Goal: Task Accomplishment & Management: Complete application form

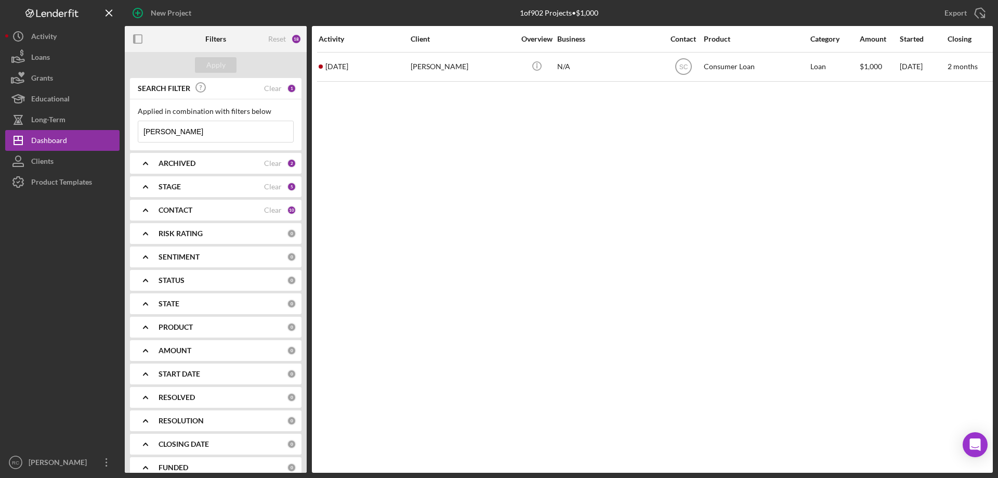
click at [179, 132] on input "[PERSON_NAME]" at bounding box center [215, 131] width 155 height 21
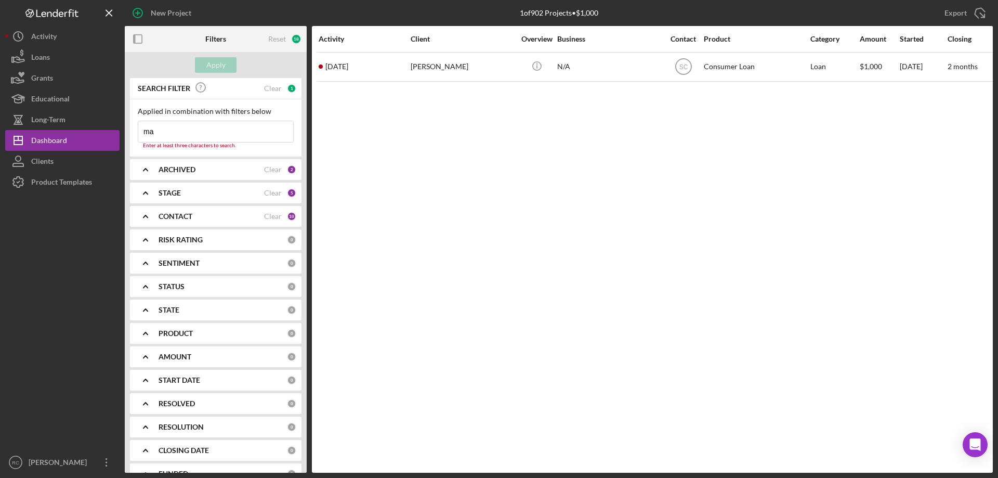
type input "m"
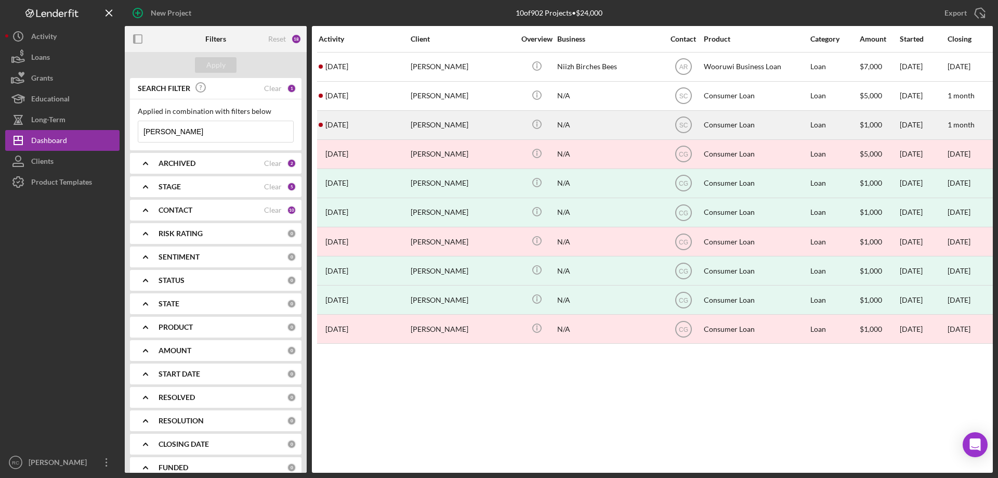
type input "[PERSON_NAME]"
click at [435, 126] on div "[PERSON_NAME]" at bounding box center [463, 125] width 104 height 28
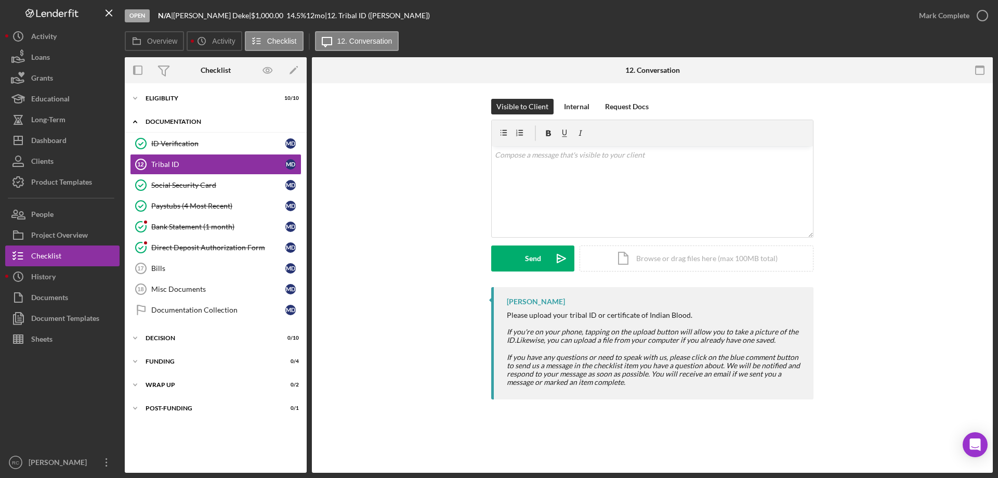
click at [180, 120] on div "Documentation" at bounding box center [220, 122] width 148 height 6
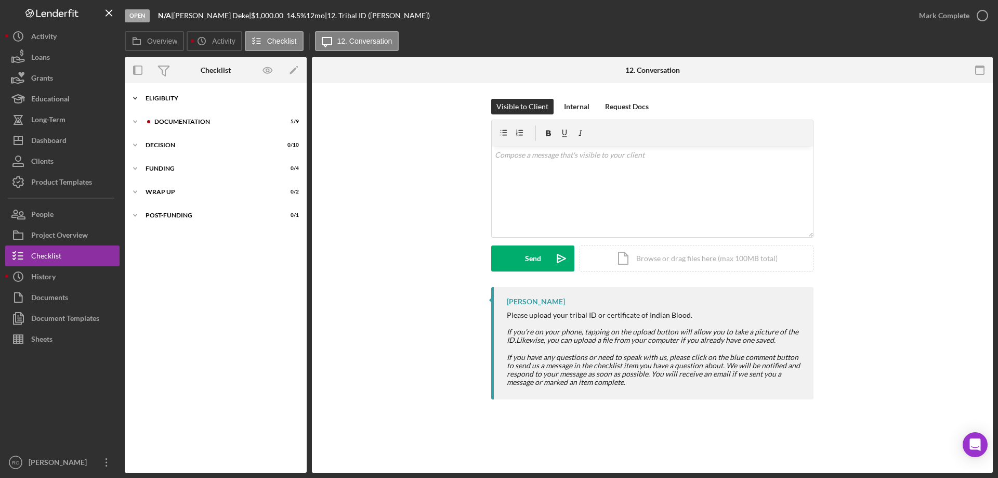
click at [150, 96] on div "Eligiblity" at bounding box center [220, 98] width 148 height 6
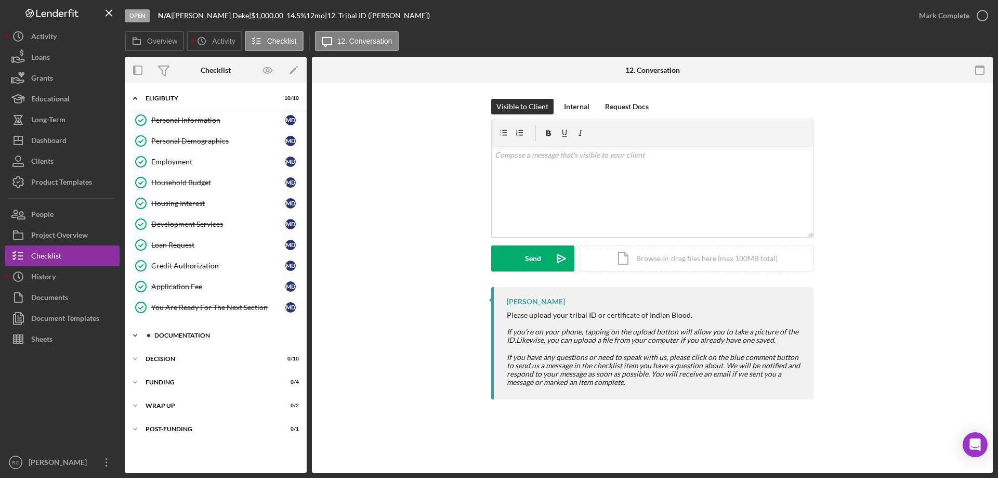
click at [185, 331] on div "Icon/Expander Documentation 5 / 9" at bounding box center [216, 335] width 182 height 21
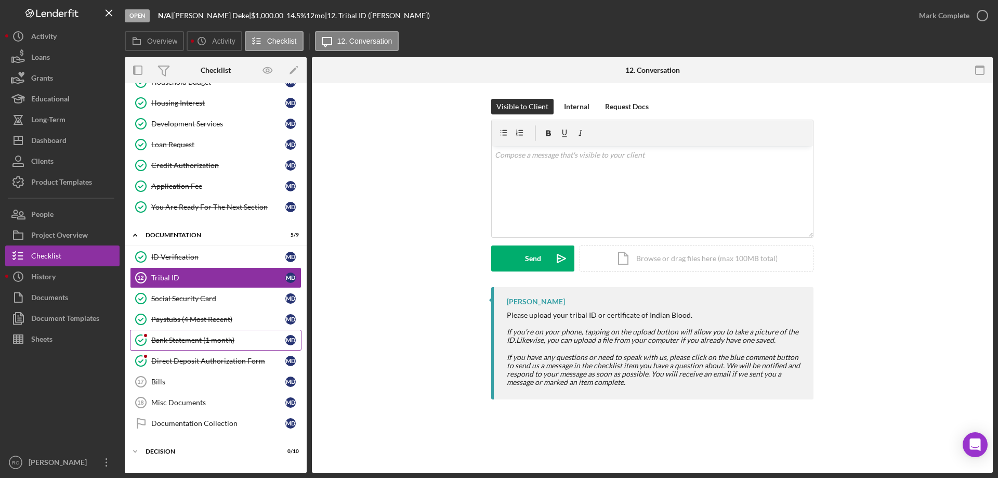
scroll to position [165, 0]
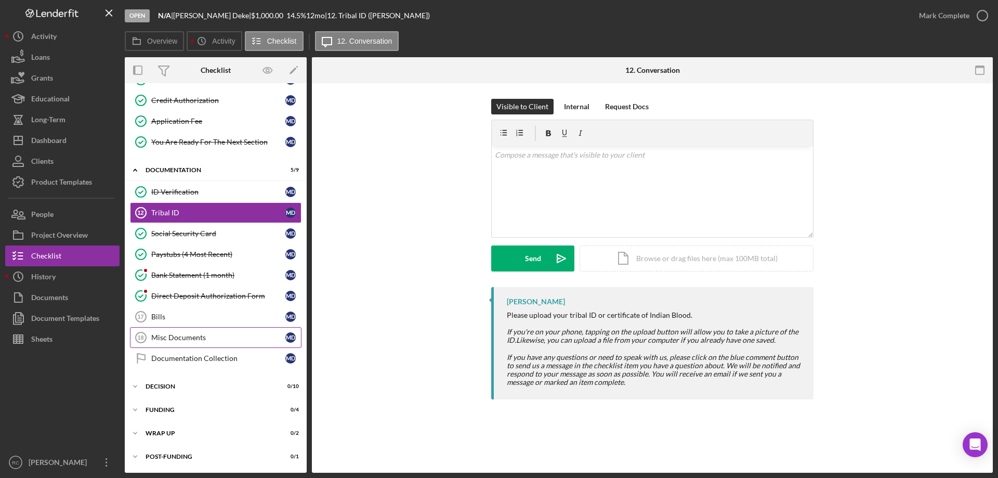
click at [177, 338] on div "Misc Documents" at bounding box center [218, 337] width 134 height 8
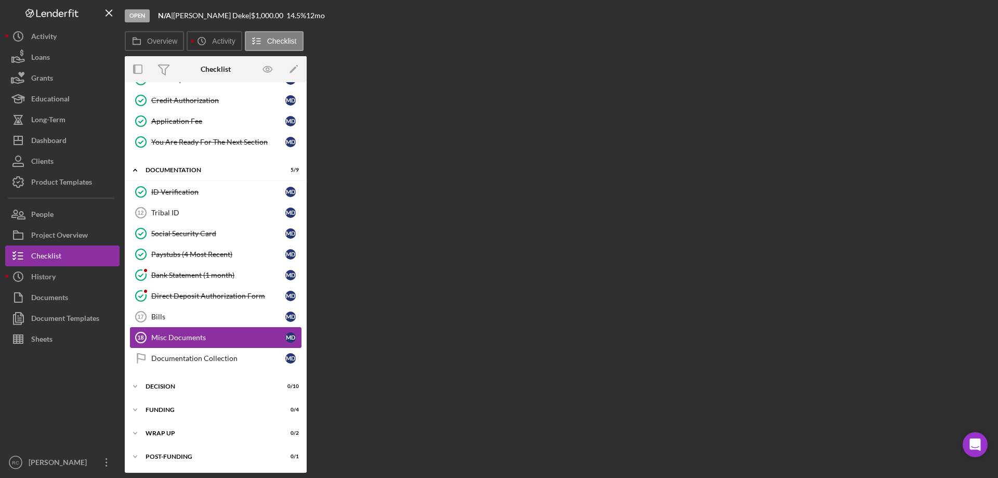
scroll to position [165, 0]
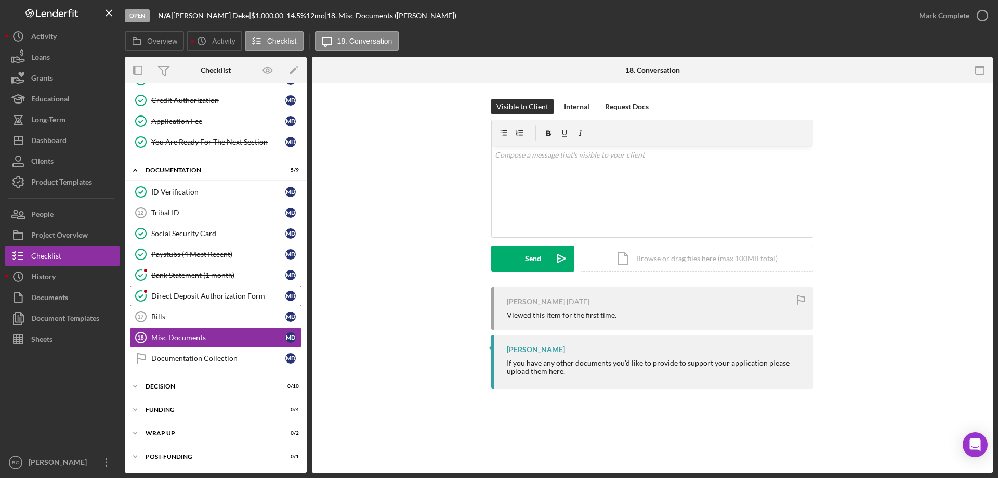
click at [187, 296] on div "Direct Deposit Authorization Form" at bounding box center [218, 296] width 134 height 8
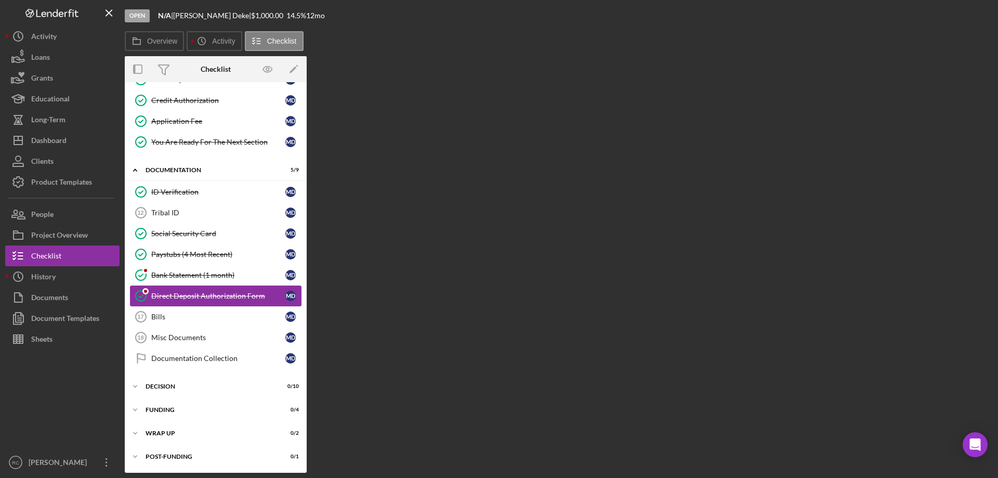
scroll to position [165, 0]
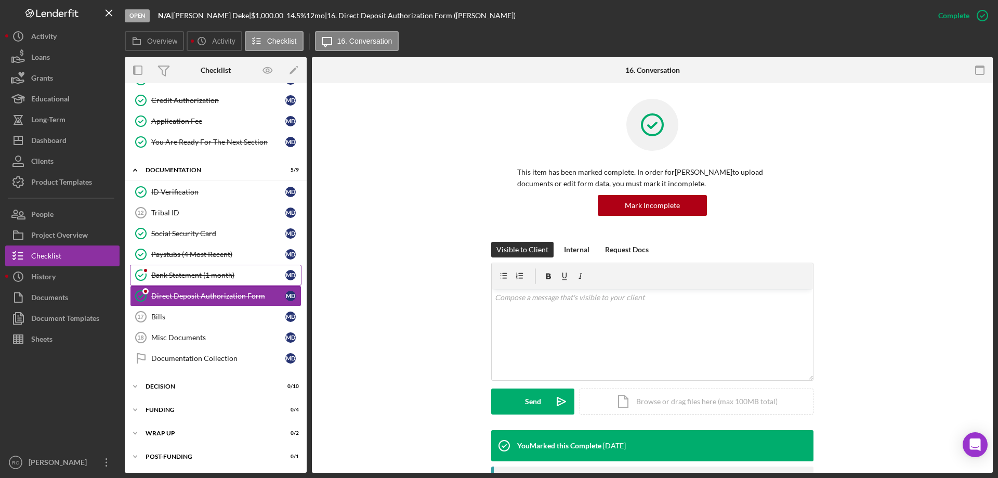
click at [192, 274] on div "Bank Statement (1 month)" at bounding box center [218, 275] width 134 height 8
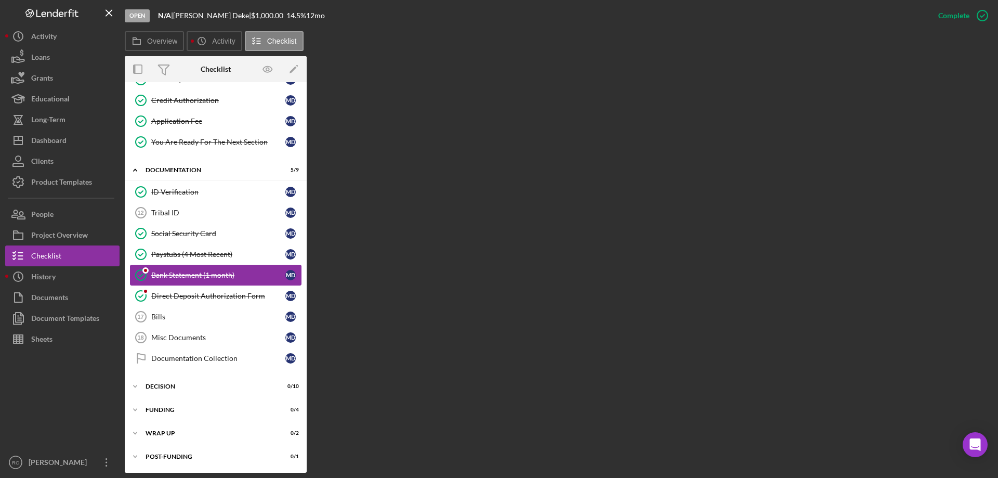
scroll to position [165, 0]
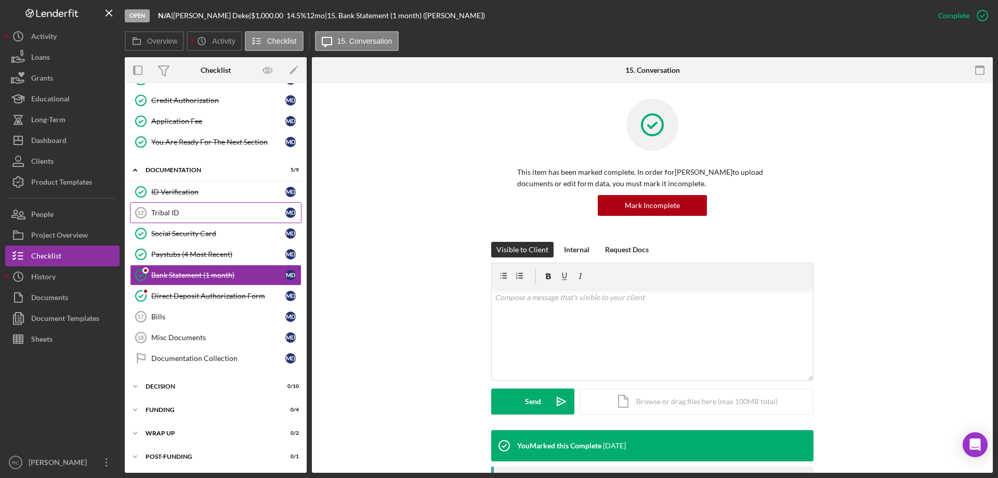
click at [167, 211] on div "Tribal ID" at bounding box center [218, 212] width 134 height 8
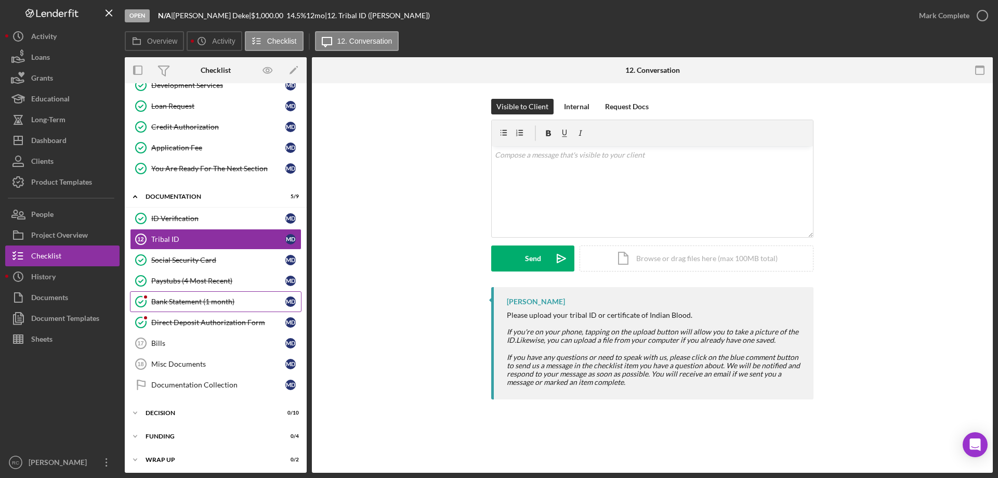
scroll to position [165, 0]
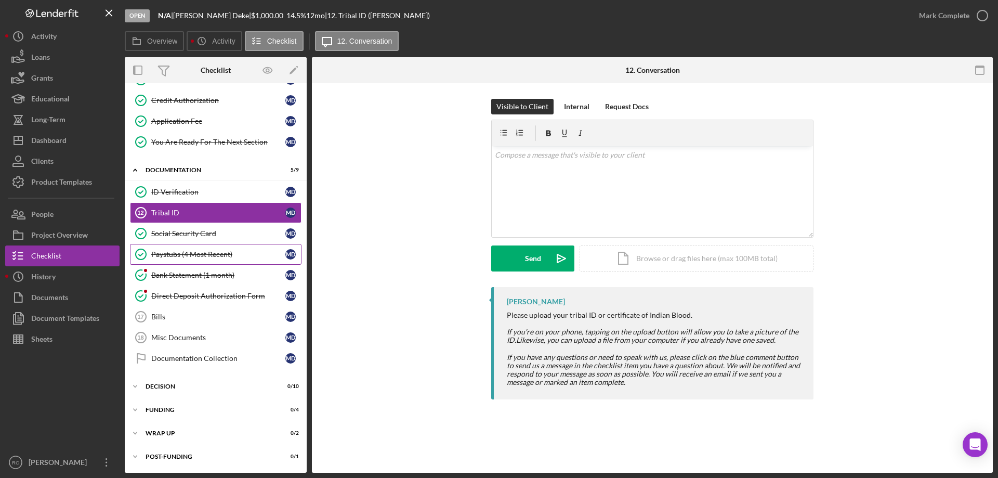
click at [204, 254] on div "Paystubs (4 Most Recent)" at bounding box center [218, 254] width 134 height 8
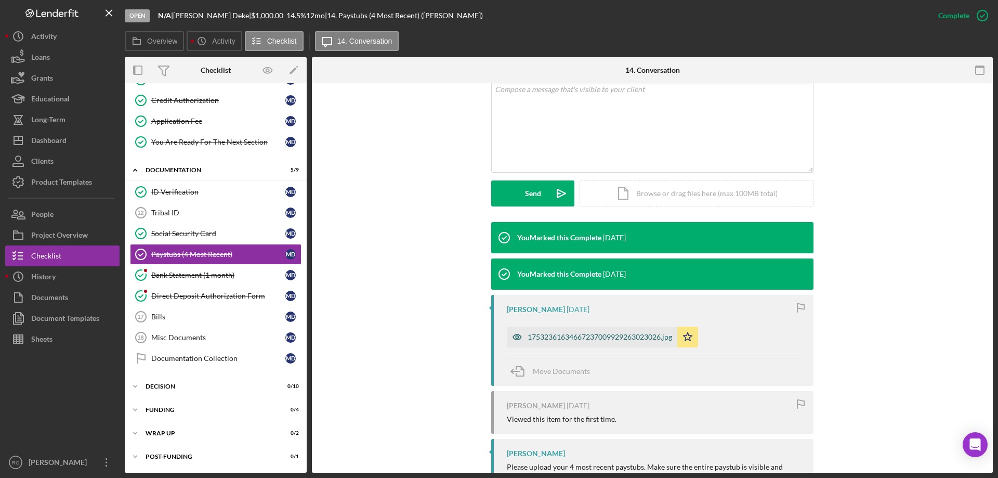
scroll to position [248, 0]
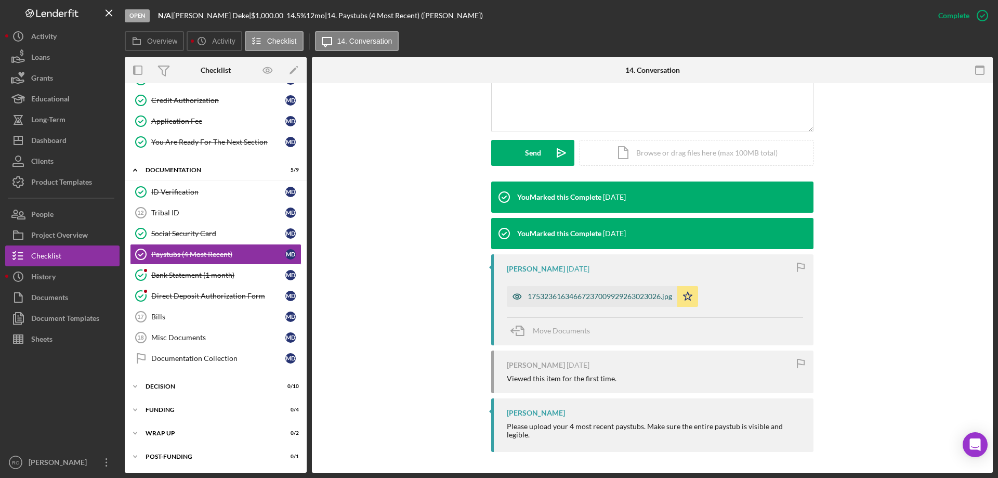
click at [618, 298] on div "17532361634667237009929263023026.jpg" at bounding box center [600, 296] width 145 height 8
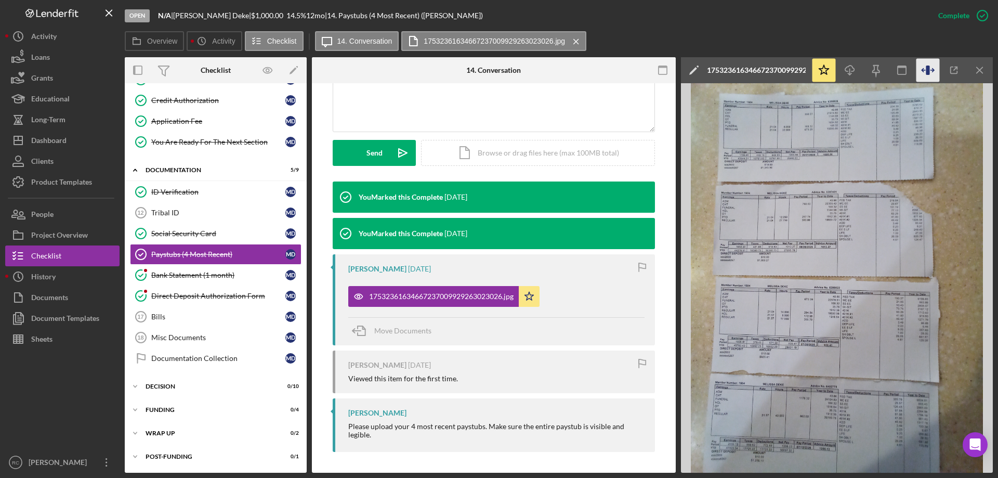
click at [927, 69] on icon "button" at bounding box center [928, 70] width 4 height 9
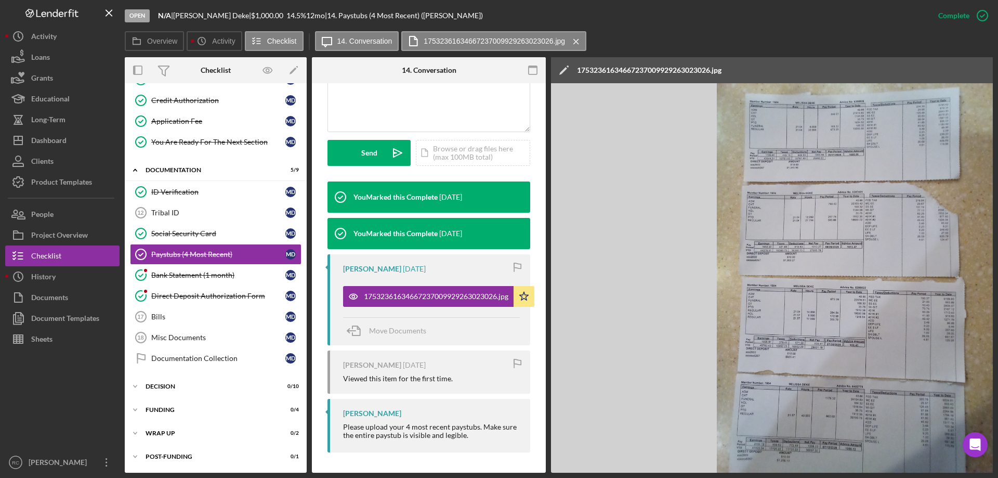
scroll to position [0, 182]
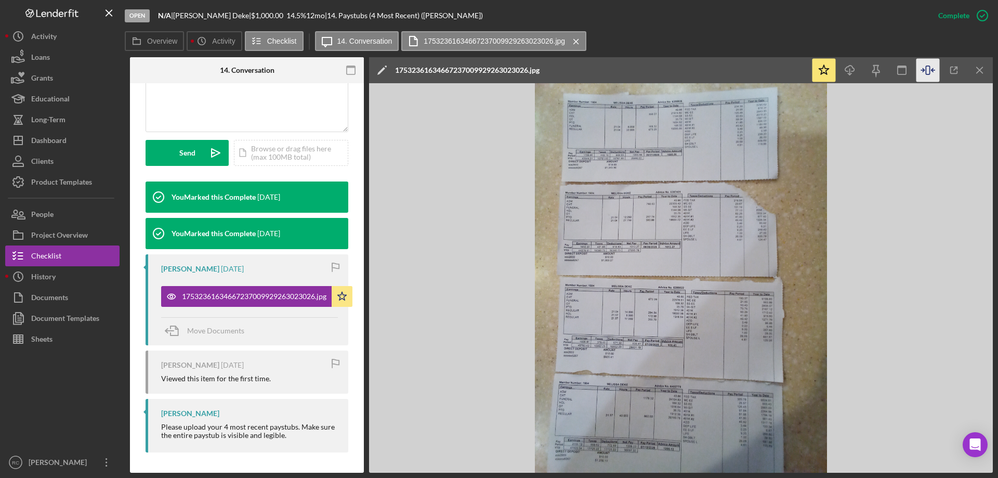
click at [928, 71] on icon "button" at bounding box center [927, 70] width 23 height 23
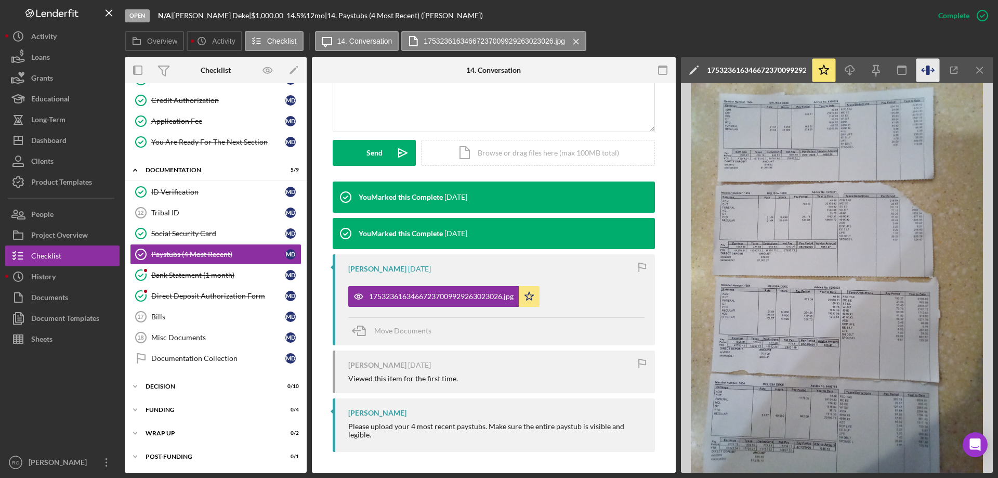
click at [928, 71] on icon "button" at bounding box center [928, 70] width 4 height 9
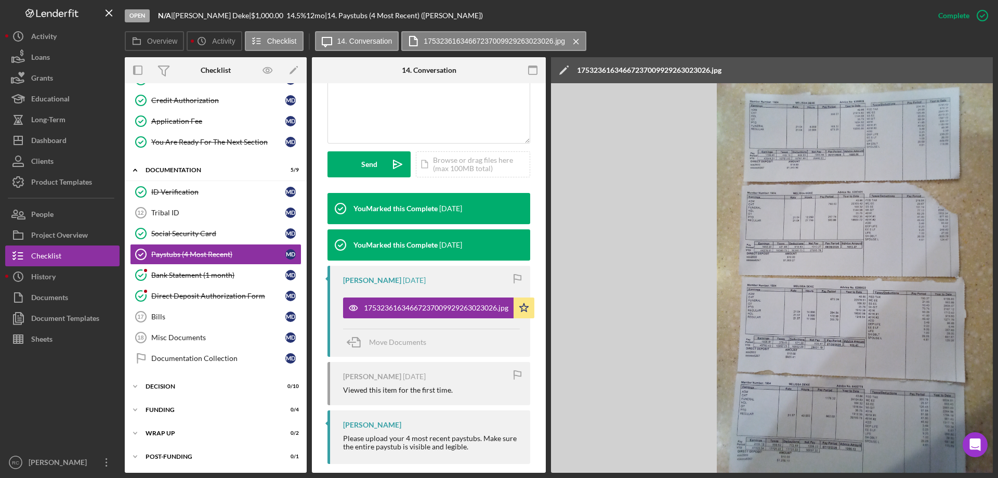
scroll to position [260, 0]
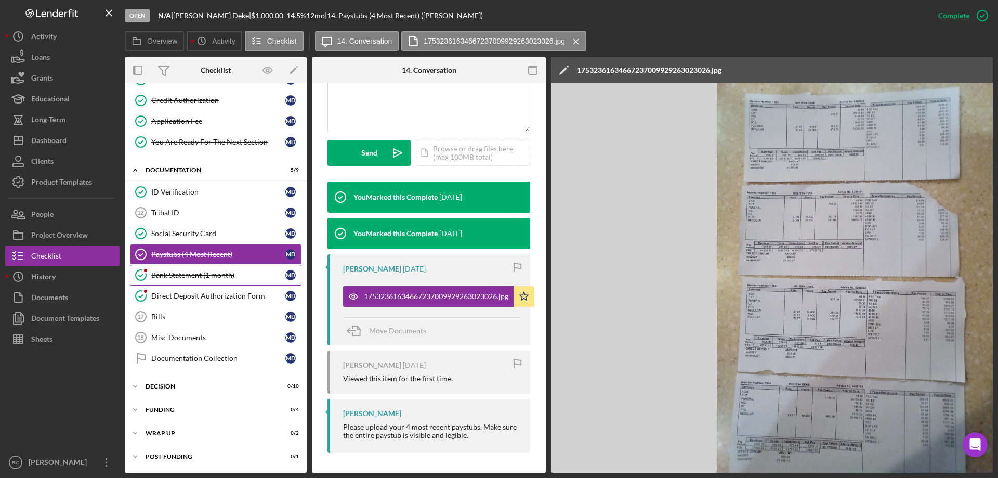
click at [246, 280] on link "Bank Statement (1 month) Bank Statement (1 month) M D" at bounding box center [216, 275] width 172 height 21
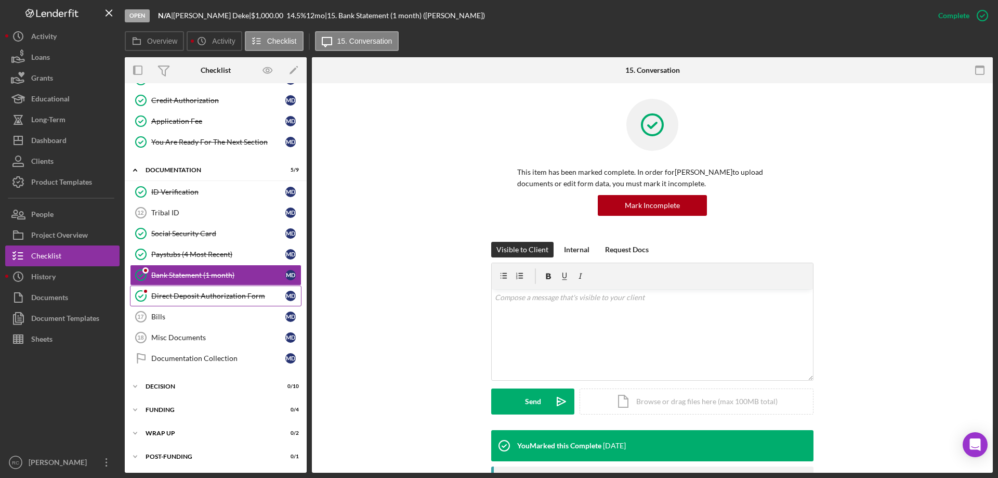
click at [240, 297] on div "Direct Deposit Authorization Form" at bounding box center [218, 296] width 134 height 8
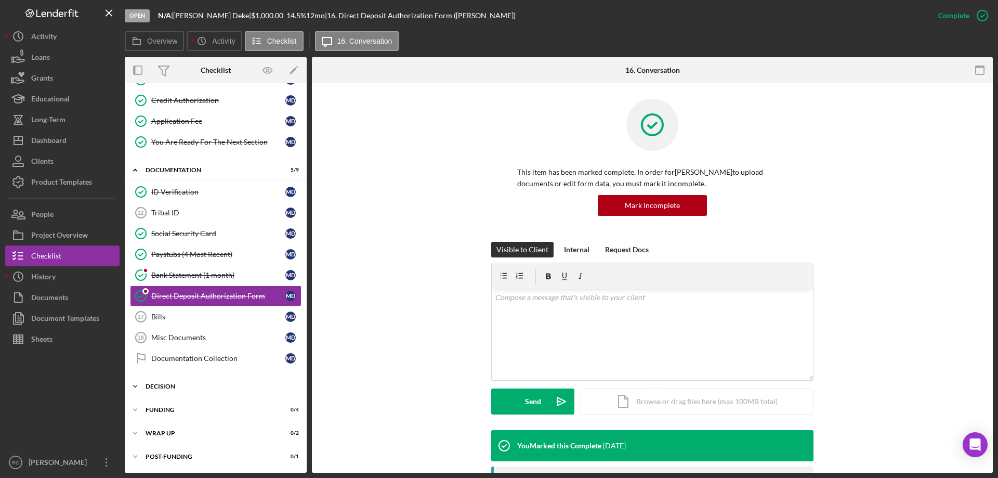
click at [155, 384] on div "Decision" at bounding box center [220, 386] width 148 height 6
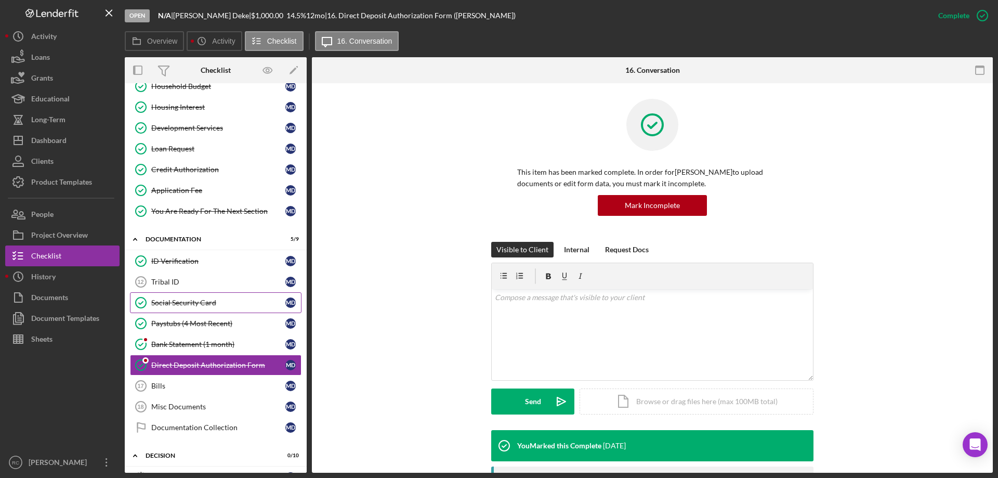
scroll to position [27, 0]
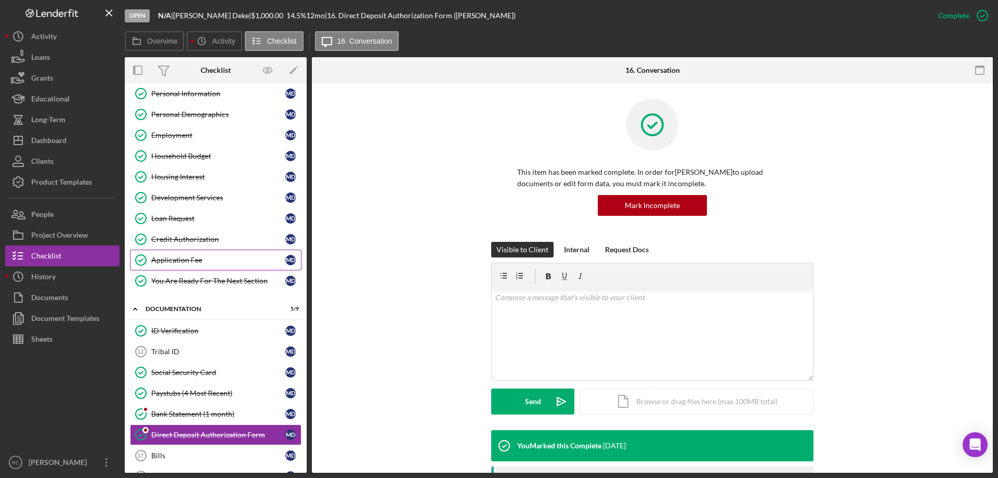
click at [181, 258] on div "Application Fee" at bounding box center [218, 260] width 134 height 8
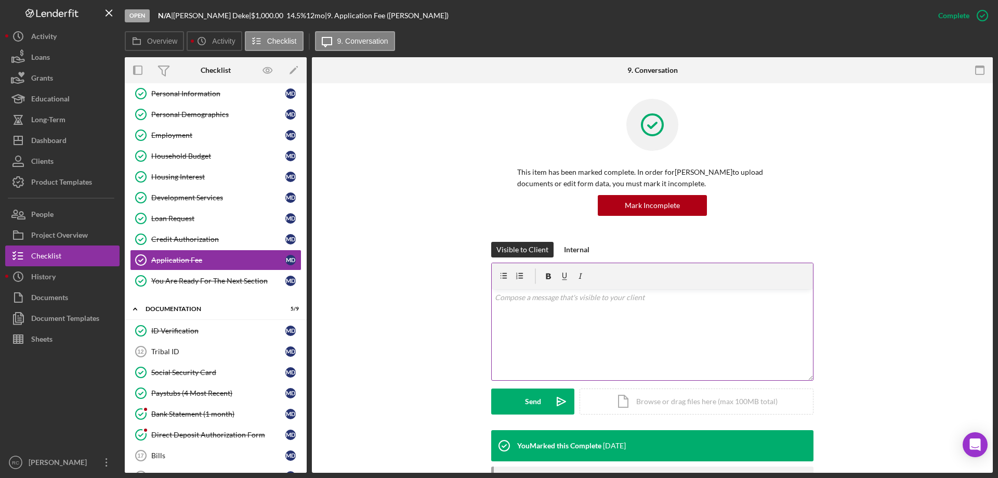
scroll to position [184, 0]
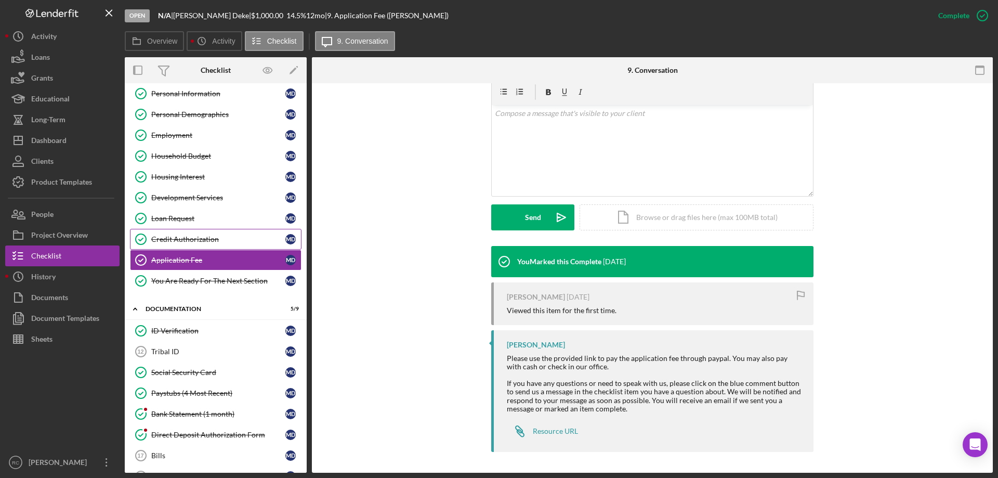
click at [203, 239] on div "Credit Authorization" at bounding box center [218, 239] width 134 height 8
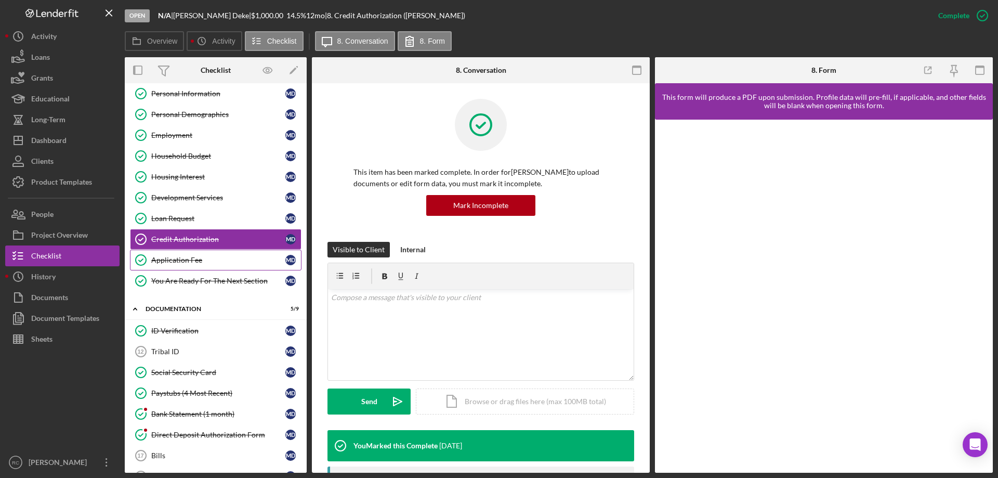
click at [189, 262] on div "Application Fee" at bounding box center [218, 260] width 134 height 8
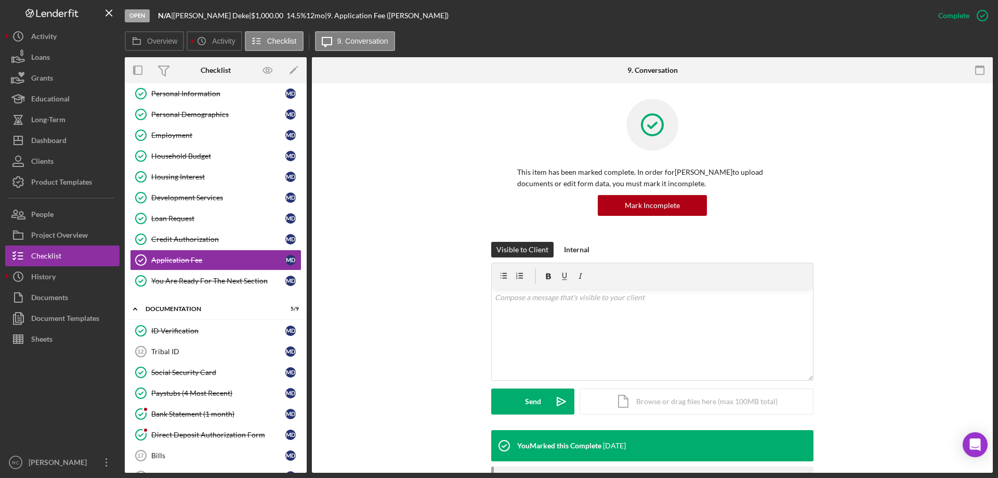
scroll to position [139, 0]
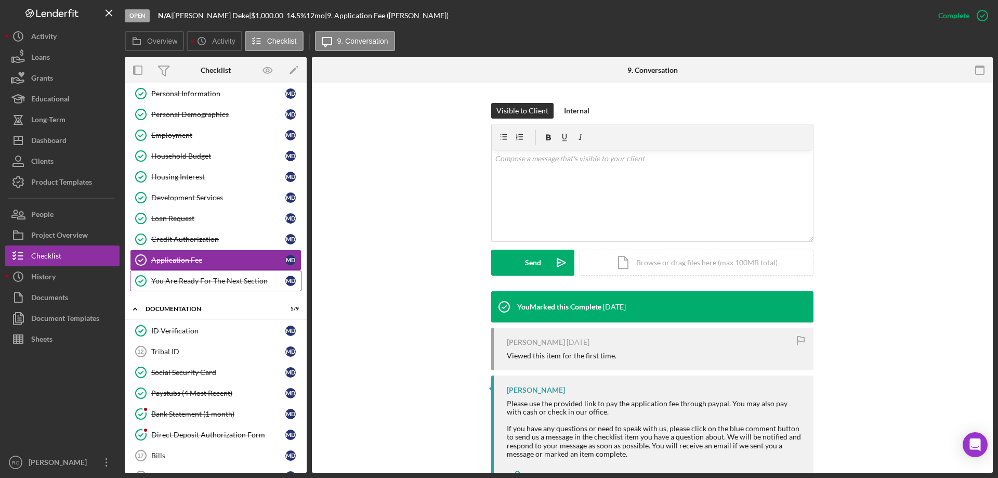
click at [202, 282] on div "You Are Ready For The Next Section" at bounding box center [218, 281] width 134 height 8
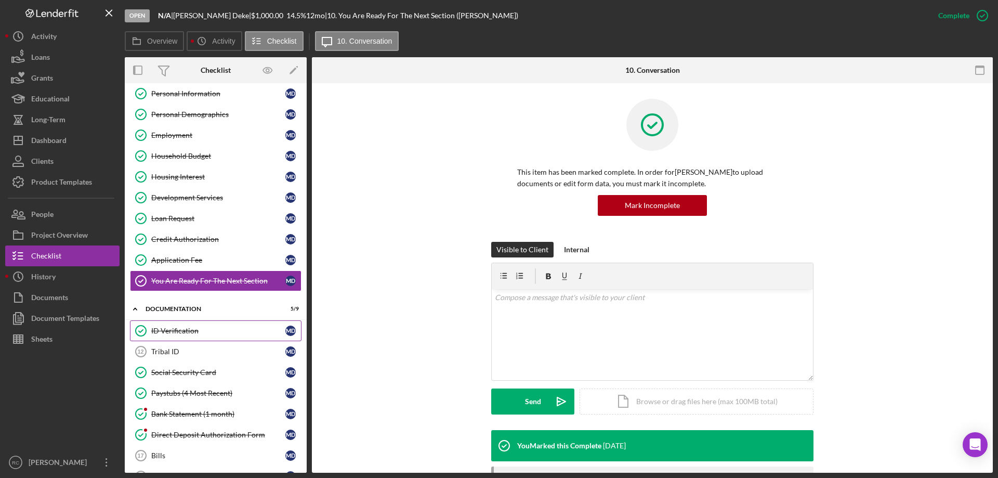
click at [187, 328] on div "ID Verification" at bounding box center [218, 330] width 134 height 8
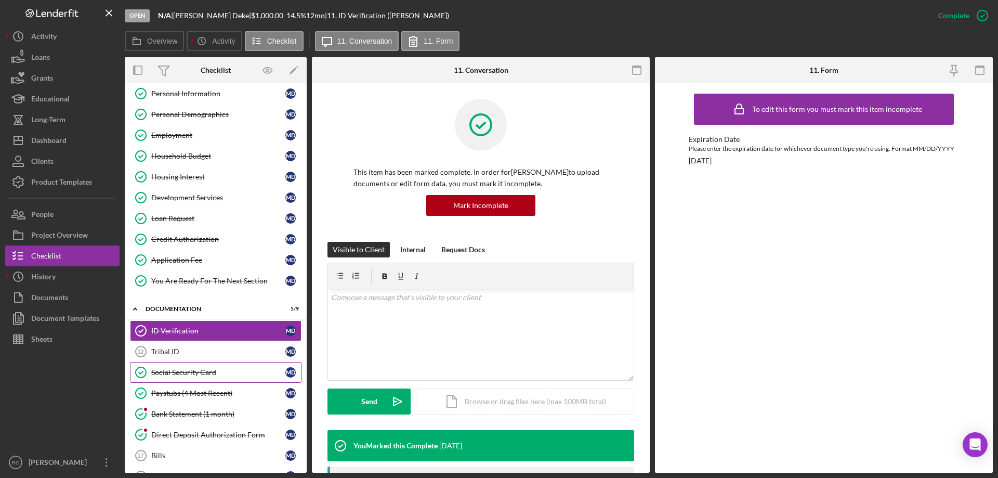
click at [205, 374] on div "Social Security Card" at bounding box center [218, 372] width 134 height 8
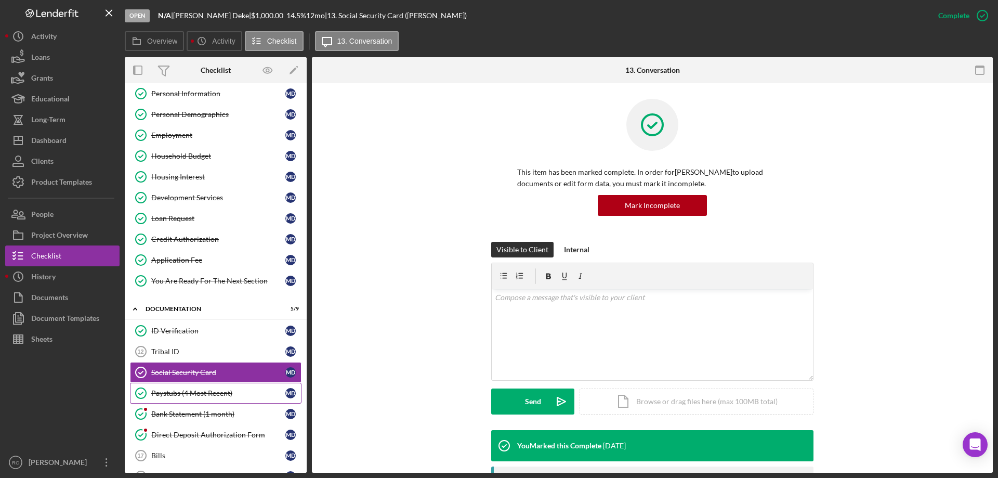
click at [208, 390] on div "Paystubs (4 Most Recent)" at bounding box center [218, 393] width 134 height 8
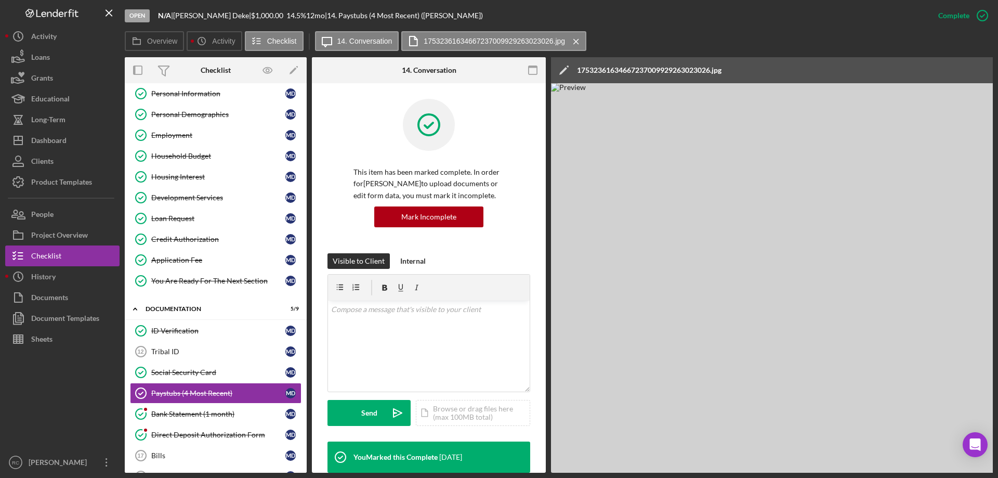
scroll to position [165, 0]
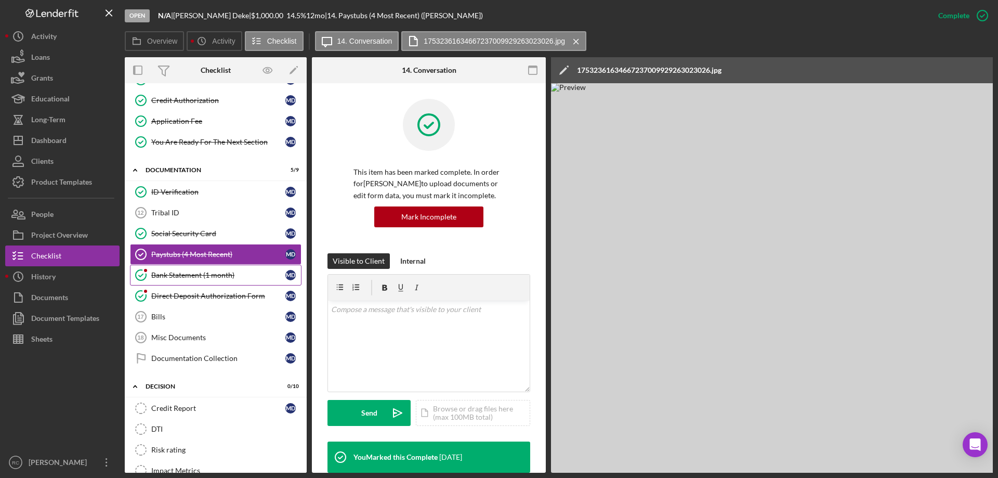
click at [214, 274] on div "Bank Statement (1 month)" at bounding box center [218, 275] width 134 height 8
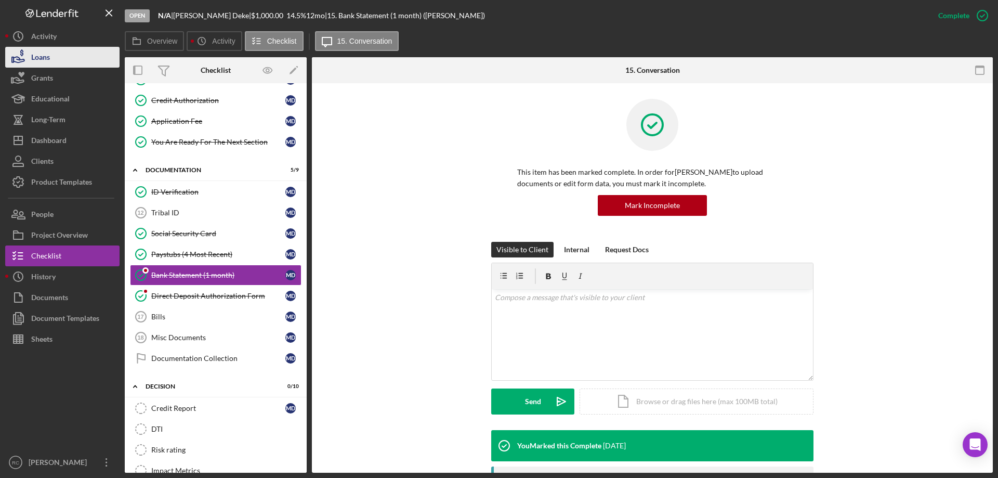
click at [49, 59] on div "Loans" at bounding box center [40, 58] width 19 height 23
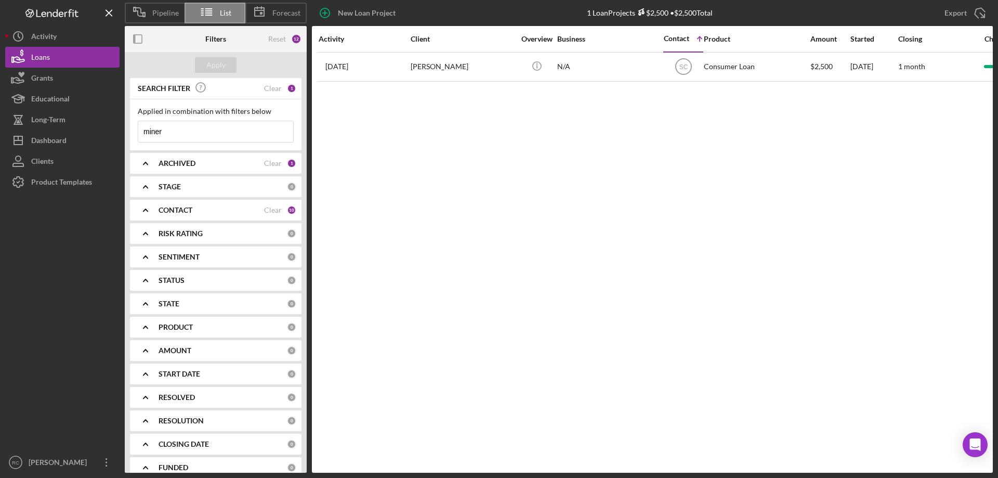
click at [177, 128] on input "miner" at bounding box center [215, 131] width 155 height 21
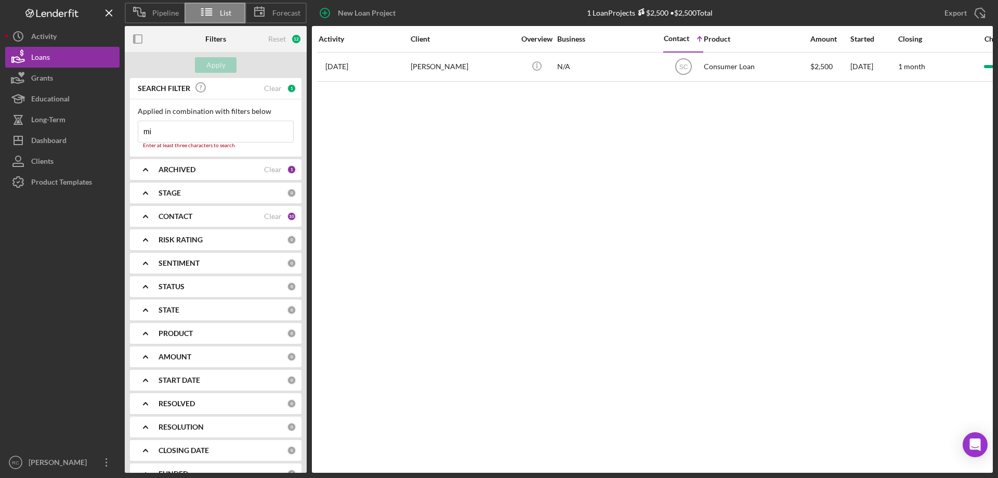
type input "m"
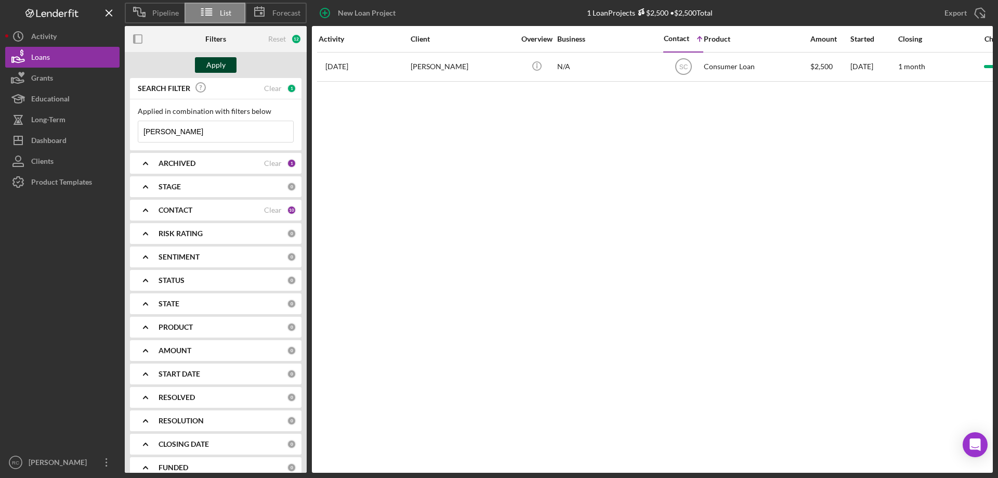
type input "[PERSON_NAME]"
click at [217, 61] on div "Apply" at bounding box center [215, 65] width 19 height 16
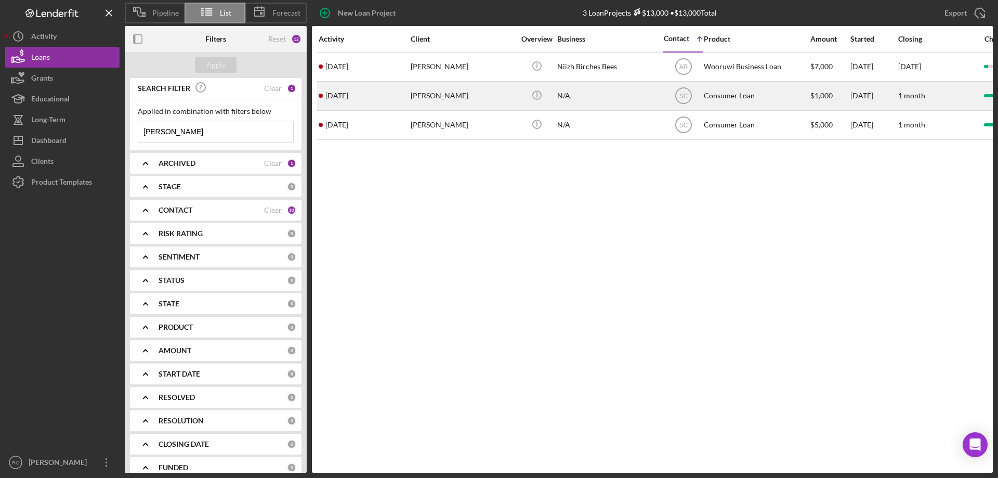
click at [433, 93] on div "[PERSON_NAME]" at bounding box center [463, 96] width 104 height 28
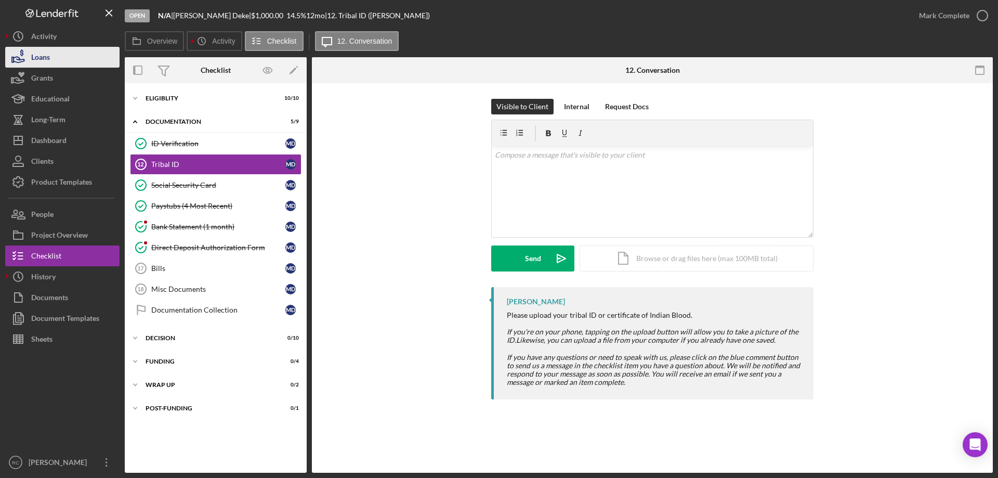
click at [47, 61] on div "Loans" at bounding box center [40, 58] width 19 height 23
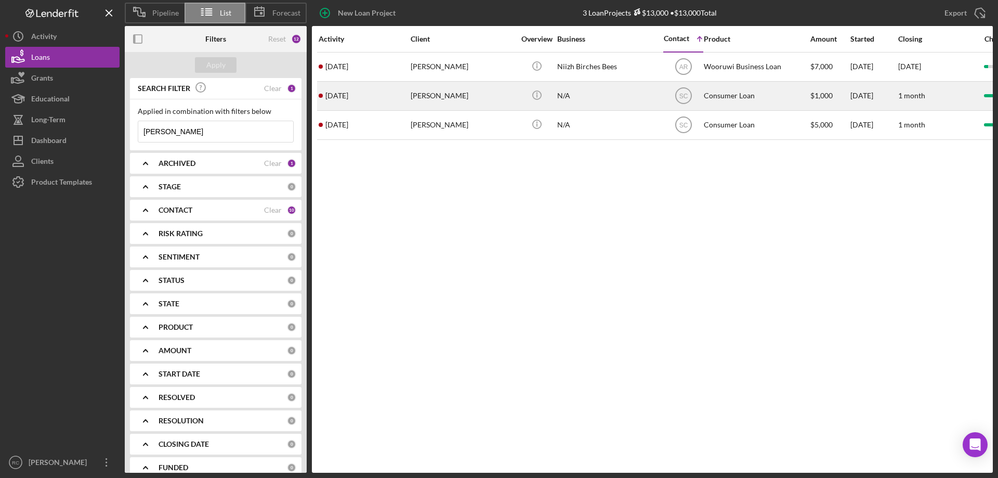
click at [433, 96] on div "[PERSON_NAME]" at bounding box center [463, 96] width 104 height 28
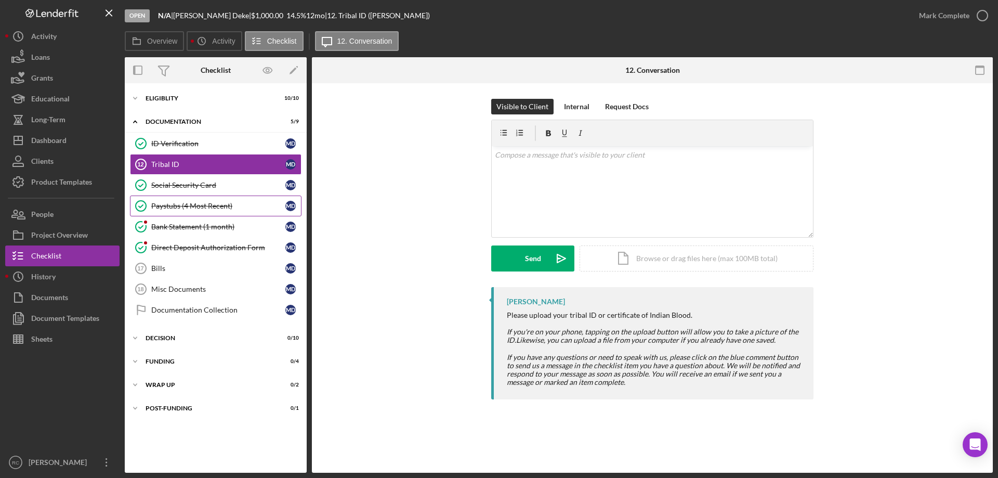
click at [184, 202] on div "Paystubs (4 Most Recent)" at bounding box center [218, 206] width 134 height 8
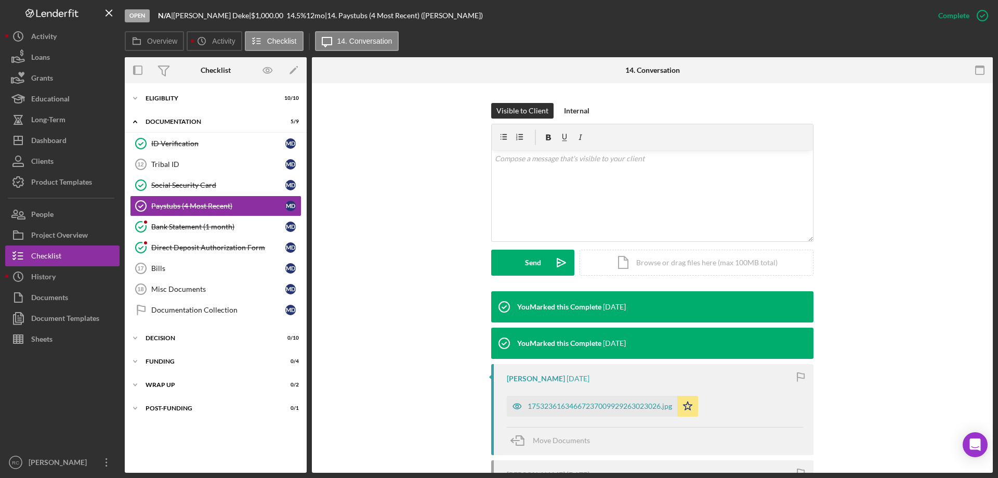
scroll to position [248, 0]
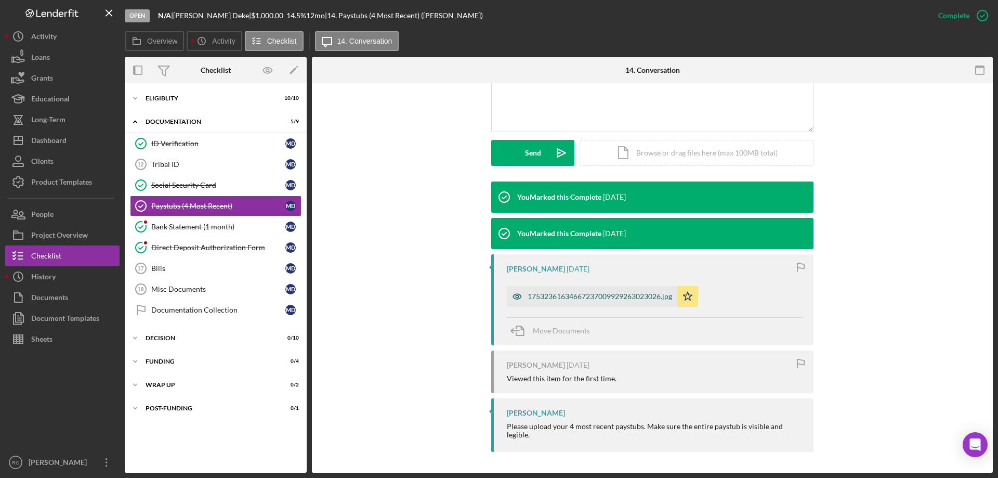
click at [574, 295] on div "17532361634667237009929263023026.jpg" at bounding box center [600, 296] width 145 height 8
